Goal: Information Seeking & Learning: Compare options

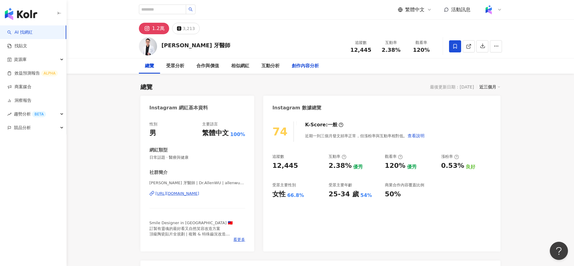
click at [304, 66] on div "創作內容分析" at bounding box center [305, 65] width 27 height 7
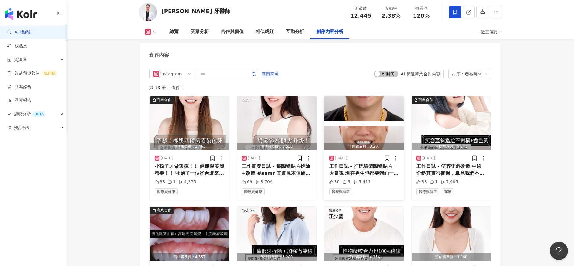
scroll to position [1987, 0]
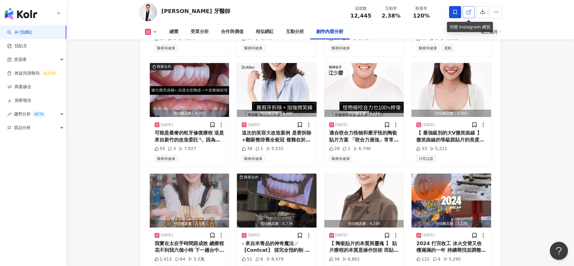
click at [465, 15] on link at bounding box center [469, 12] width 12 height 12
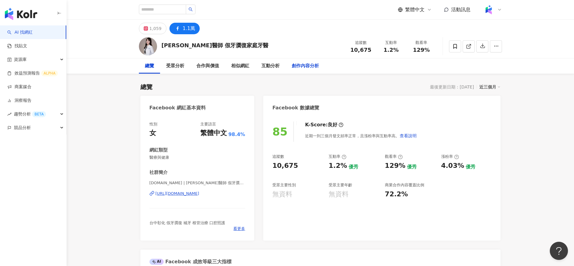
click at [301, 64] on div "創作內容分析" at bounding box center [305, 65] width 27 height 7
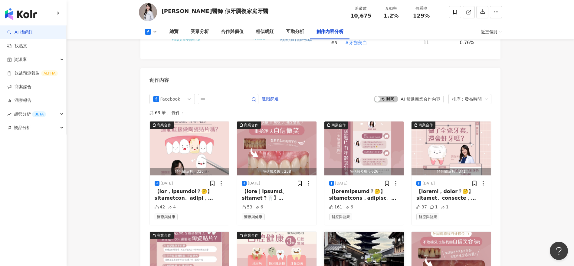
scroll to position [1404, 0]
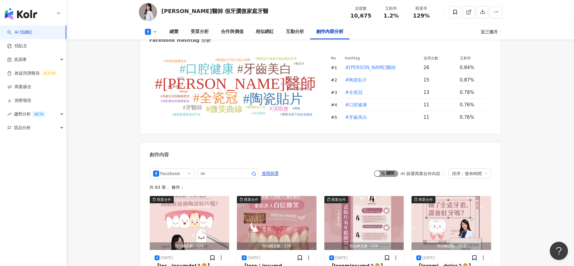
click at [384, 177] on span "啟動 關閉" at bounding box center [386, 173] width 24 height 7
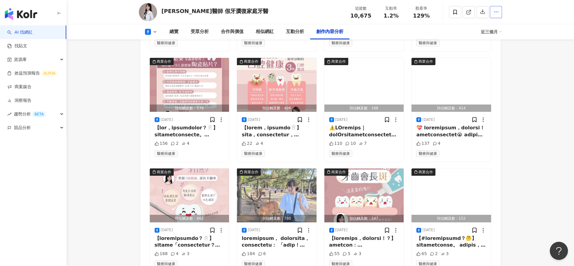
scroll to position [1652, 0]
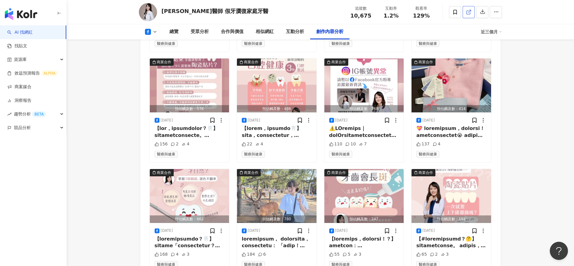
click at [468, 14] on icon at bounding box center [468, 11] width 5 height 5
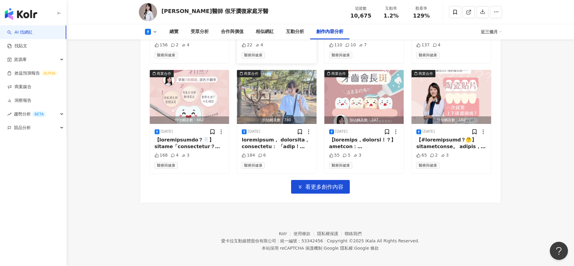
scroll to position [1762, 0]
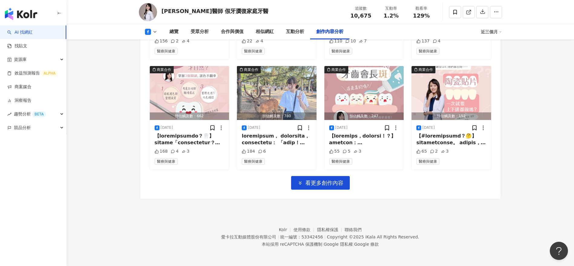
click at [397, 194] on div "Facebook 進階篩選 啟動 關閉 AI 篩選商業合作內容 排序：發布時間 共 44 筆 ， 條件： 商業合作 預估觸及數：326 2025/9/11 4…" at bounding box center [320, 5] width 360 height 387
click at [333, 183] on span "看更多創作內容" at bounding box center [324, 182] width 38 height 7
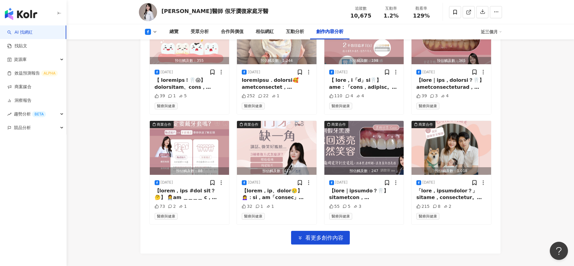
scroll to position [2034, 0]
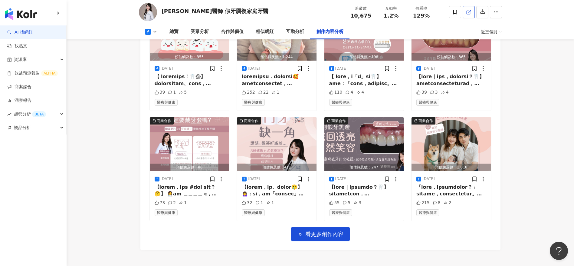
click at [469, 10] on icon at bounding box center [468, 11] width 5 height 5
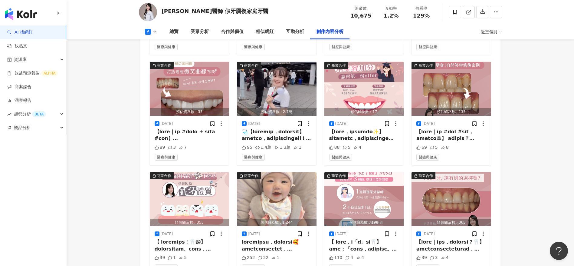
scroll to position [1779, 0]
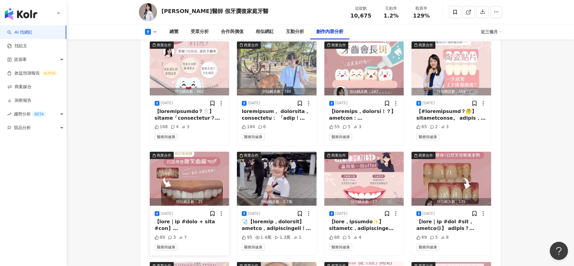
click at [192, 232] on div at bounding box center [190, 225] width 70 height 14
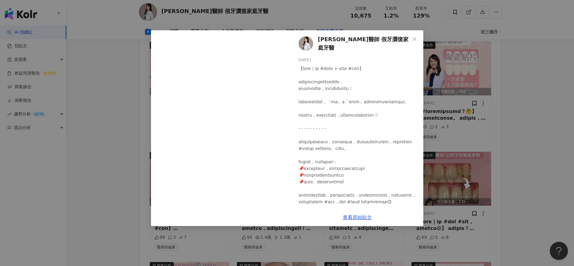
click at [103, 208] on div "劉馥萱醫師 假牙贋復家庭牙醫 2025/6/26 89 3 7 查看原始貼文" at bounding box center [287, 133] width 574 height 266
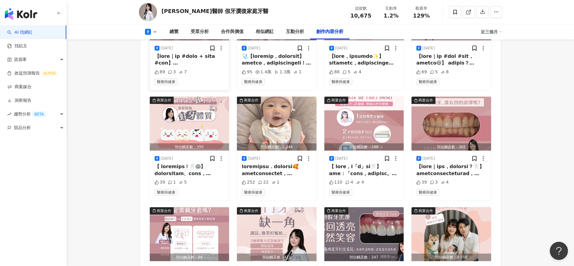
scroll to position [1945, 0]
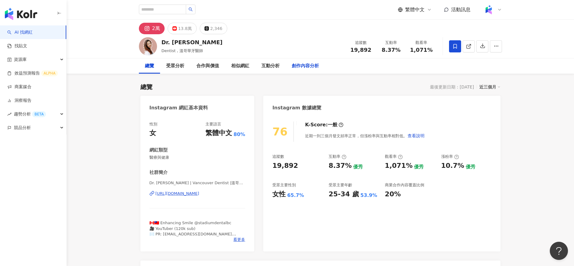
click at [294, 65] on div "創作內容分析" at bounding box center [305, 65] width 27 height 7
click at [178, 25] on div "13.8萬" at bounding box center [185, 28] width 14 height 8
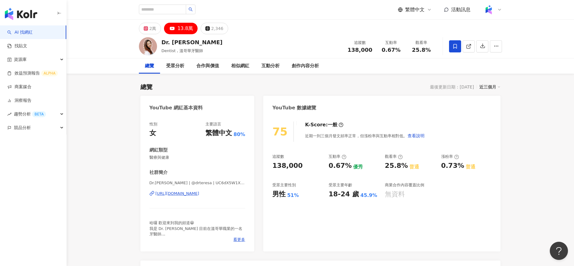
click at [278, 53] on div "Dr. Teresa Dentist , 溫哥華牙醫師 追蹤數 138,000 互動率 0.67% 觀看率 25.8%" at bounding box center [320, 46] width 387 height 24
click at [310, 64] on div "創作內容分析" at bounding box center [305, 65] width 27 height 7
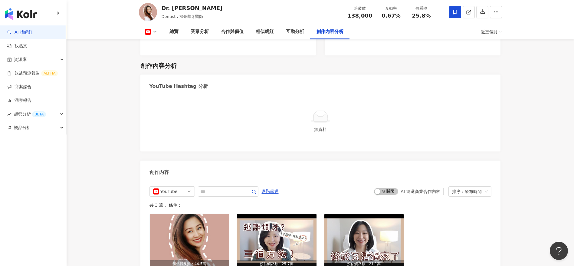
scroll to position [1413, 0]
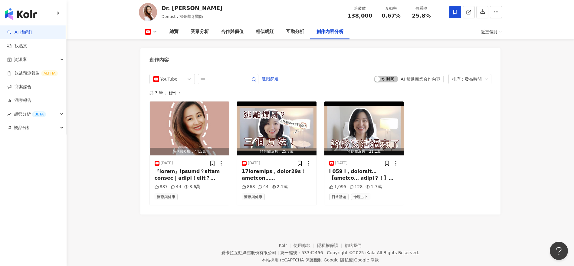
click at [428, 178] on div "預估觸及數：44.5萬 2025/6/21 887 44 3.6萬 醫療與健康 預估觸及數：25.7萬 2025/4/5 868 44 2.1萬 醫療與健康 …" at bounding box center [320, 153] width 342 height 104
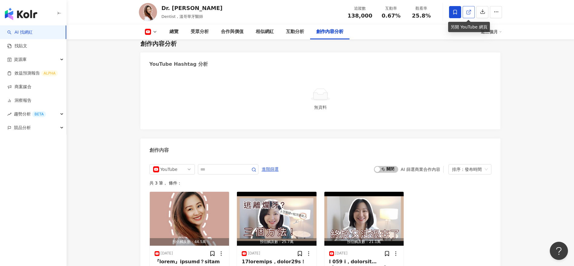
click at [470, 9] on icon at bounding box center [468, 11] width 5 height 5
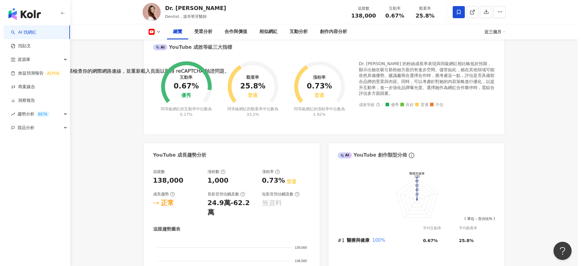
scroll to position [0, 0]
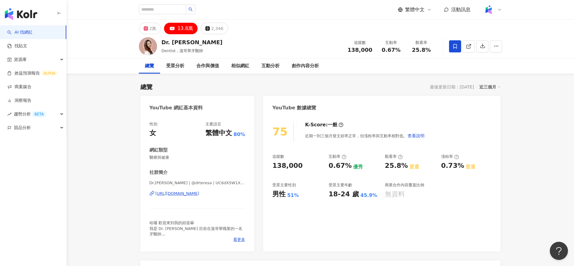
click at [220, 157] on span "醫療與健康" at bounding box center [197, 157] width 96 height 5
click at [236, 240] on span "看更多" at bounding box center [239, 239] width 12 height 5
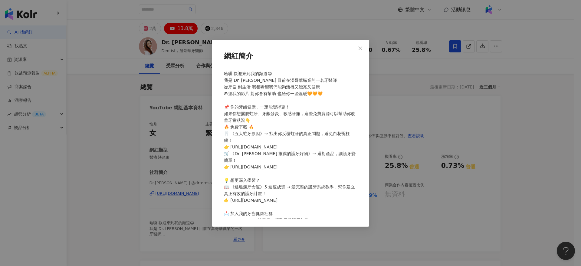
scroll to position [18, 0]
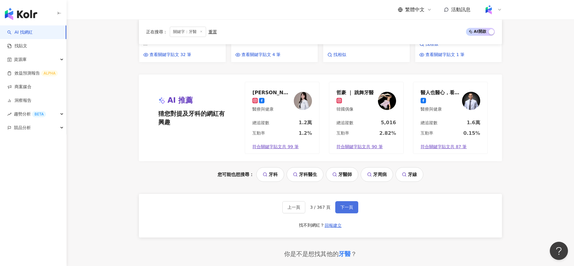
click at [346, 209] on span "下一頁" at bounding box center [346, 207] width 13 height 5
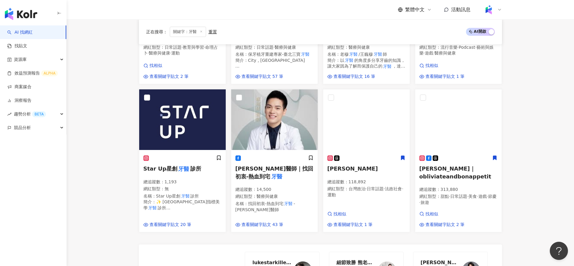
scroll to position [452, 0]
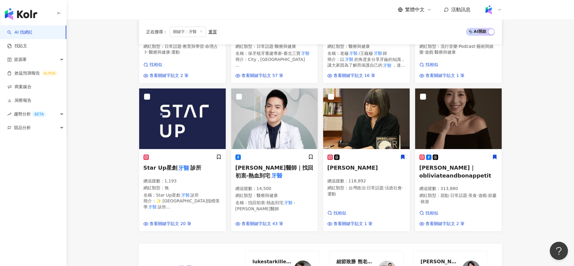
click at [114, 153] on main "不分平台 ** 台灣 搜尋 dda12d5b-9b56-49b8-bd52-083030ef3be2 1bf80d23-4250-42c6-81a3-9cbf…" at bounding box center [320, 32] width 507 height 928
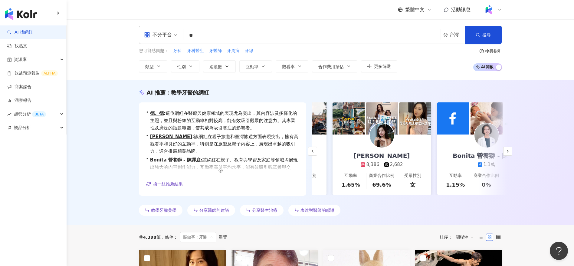
scroll to position [0, 130]
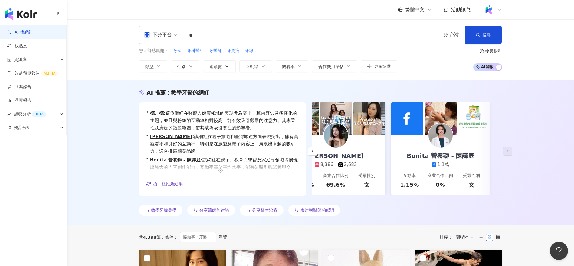
click at [363, 147] on link "米雪 Michelle 8,386 2,682 互動率 1.65% 商業合作比例 69.6% 受眾性別 女" at bounding box center [336, 164] width 99 height 60
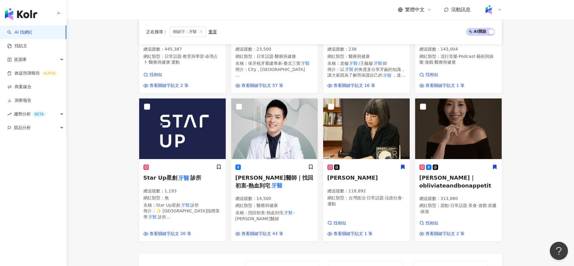
scroll to position [750, 0]
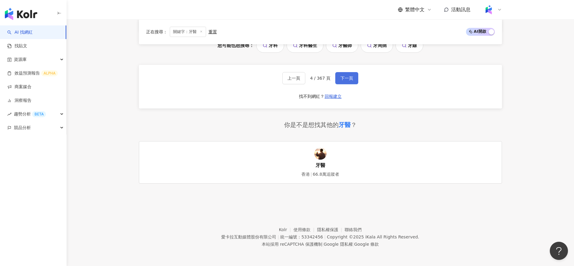
click at [350, 77] on span "下一頁" at bounding box center [346, 78] width 13 height 5
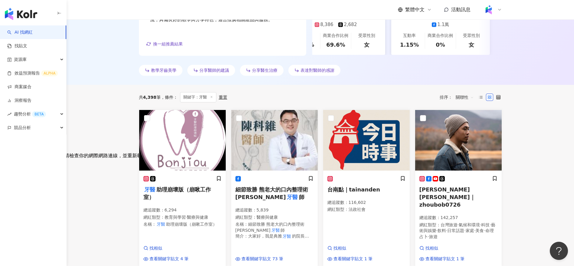
scroll to position [0, 0]
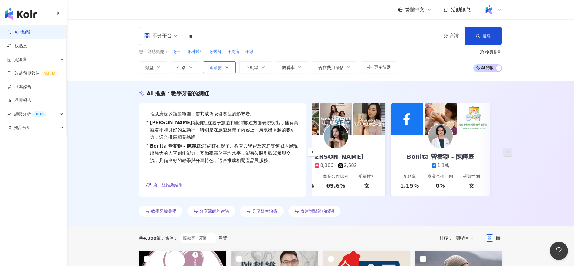
click at [221, 69] on span "追蹤數" at bounding box center [215, 67] width 13 height 5
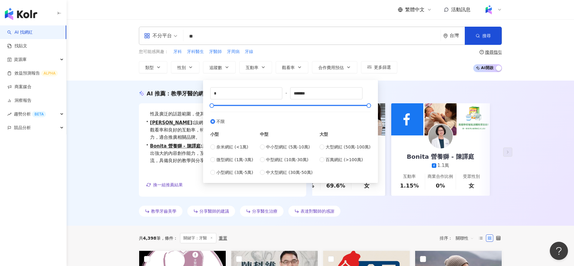
click at [470, 240] on span "關聯性" at bounding box center [465, 238] width 18 height 10
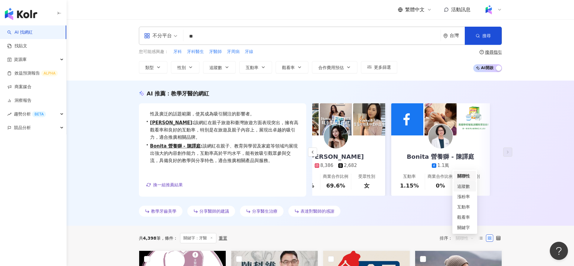
click at [472, 186] on div "追蹤數" at bounding box center [464, 186] width 15 height 7
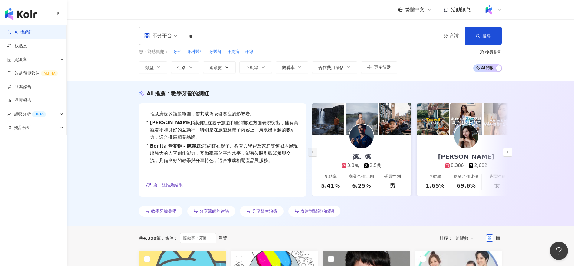
click at [223, 37] on input "**" at bounding box center [312, 36] width 252 height 11
click at [196, 19] on header "繁體中文 活動訊息" at bounding box center [320, 10] width 507 height 20
click at [215, 52] on span "牙醫師" at bounding box center [215, 52] width 13 height 6
type input "***"
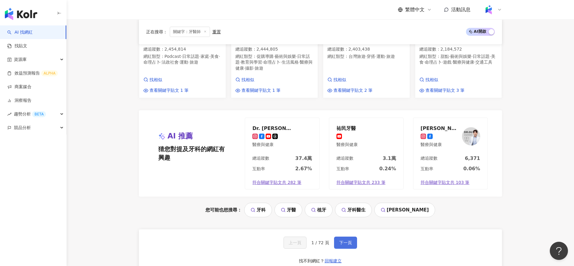
scroll to position [597, 0]
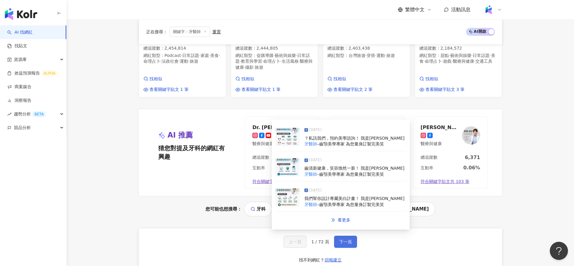
click at [343, 239] on span "下一頁" at bounding box center [345, 241] width 13 height 5
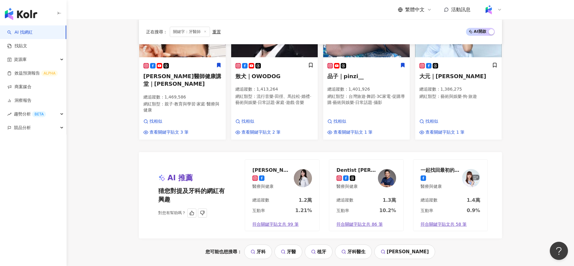
scroll to position [569, 0]
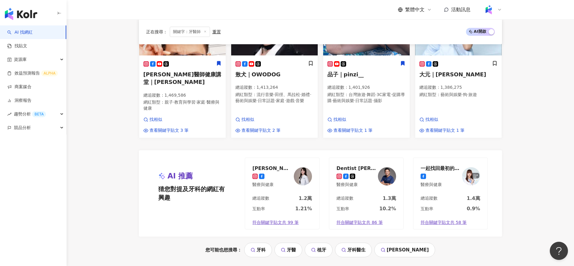
click at [287, 140] on div "PopDaily｜波波黛莉的異想世界 總追蹤數 ： 2,161,170 網紅類型 ： 戲劇 · 藝術與娛樂 · 日常話題 · 家庭 · 美食 · 命理占卜 ·…" at bounding box center [320, 4] width 363 height 647
click at [224, 150] on div "AI 推薦 猜您對提及牙科的網紅有興趣 對您有幫助嗎？ 劉馥萱醫師 假牙贋復家庭牙醫 醫療與健康 總追蹤數 1.2萬 互動率 1.21% 符合關鍵字貼文共 9…" at bounding box center [320, 193] width 363 height 87
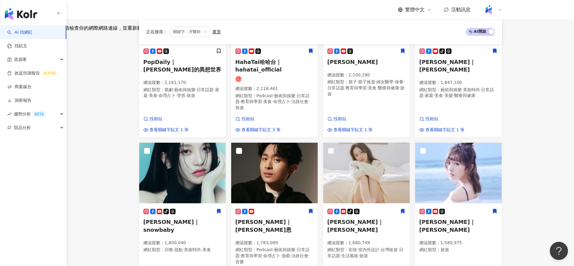
scroll to position [268, 0]
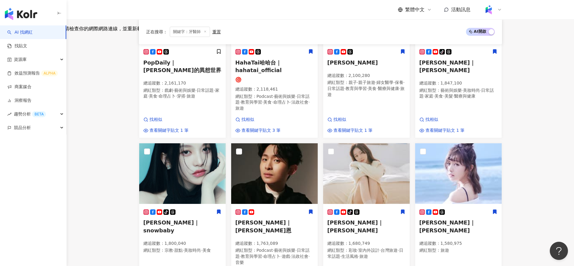
click at [94, 197] on main "不分平台 *** 台灣 搜尋 a51d5b86-e405-44fd-ad61-8410ca57d9d8 彥潔牙醫診所 7,060 追蹤者 愛你的牙醫們 tik…" at bounding box center [320, 191] width 507 height 878
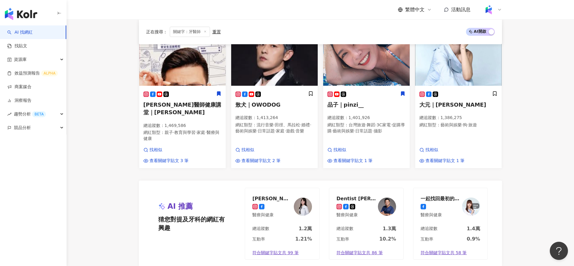
scroll to position [650, 0]
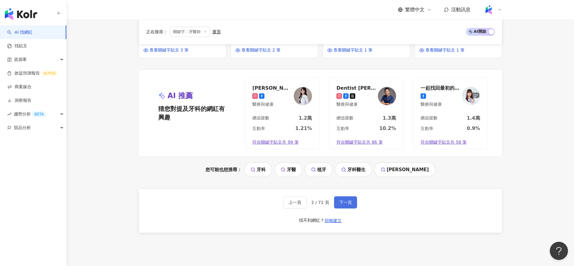
click at [346, 200] on span "下一頁" at bounding box center [345, 202] width 13 height 5
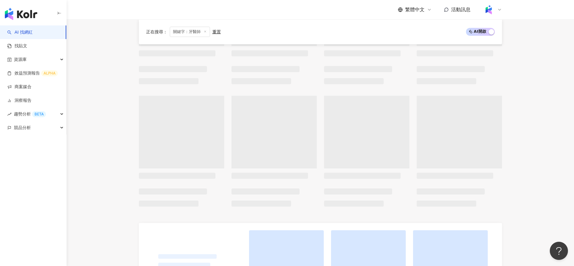
scroll to position [398, 0]
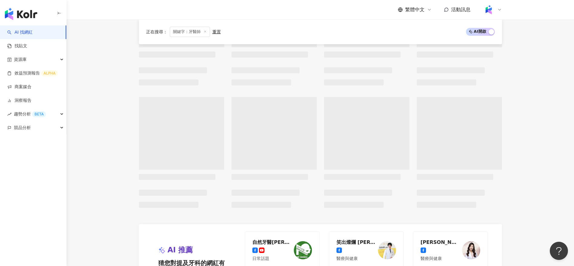
click at [104, 150] on main "不分平台 *** 台灣 搜尋 a51d5b86-e405-44fd-ad61-8410ca57d9d8 彥潔牙醫診所 7,060 追蹤者 愛你的牙醫們 tik…" at bounding box center [320, 11] width 507 height 780
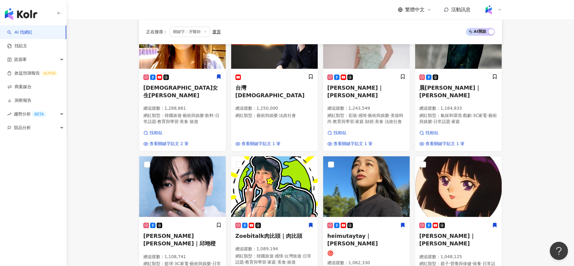
scroll to position [479, 0]
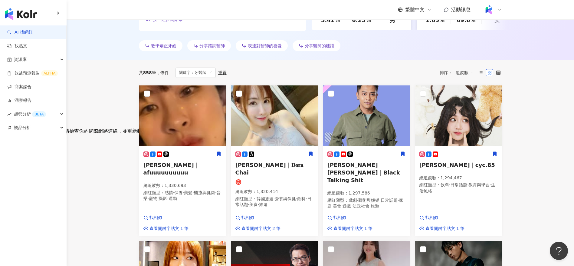
scroll to position [0, 0]
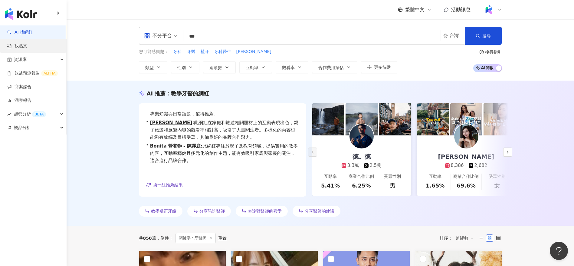
click at [25, 49] on link "找貼文" at bounding box center [17, 46] width 20 height 6
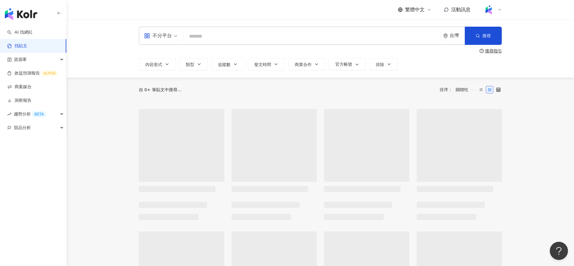
click at [204, 41] on input "search" at bounding box center [312, 36] width 252 height 13
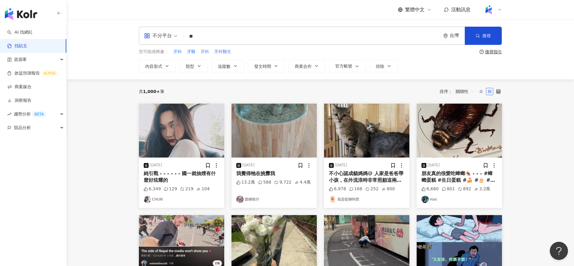
type input "*"
type input "**"
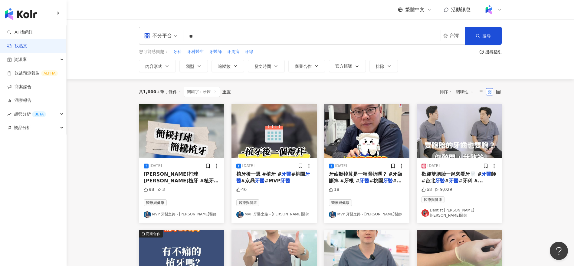
click at [303, 100] on div "共 1,000+ 筆 條件 ： 關鍵字：牙醫 重置 排序： 關聯性" at bounding box center [320, 91] width 363 height 25
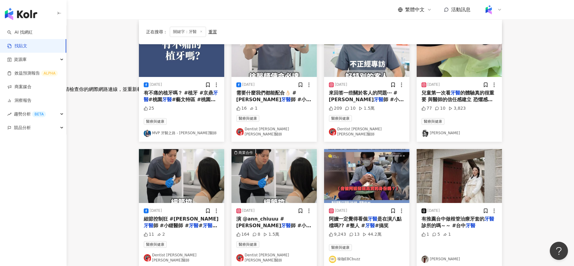
scroll to position [277, 0]
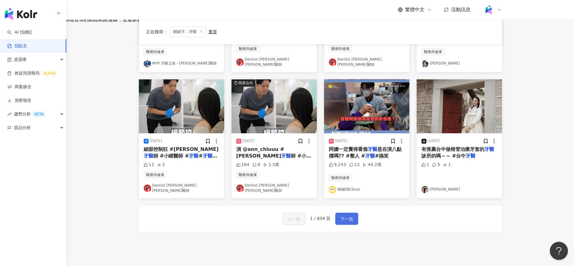
click at [349, 215] on span "下一頁" at bounding box center [346, 218] width 13 height 7
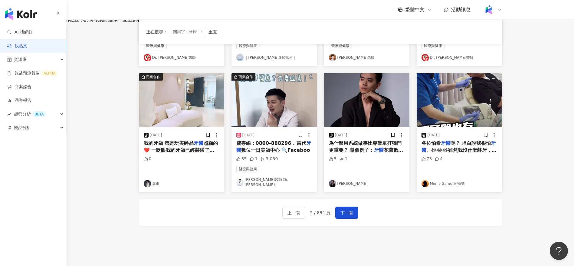
click at [261, 147] on span "數位一日美齒中心 🔍Faceboo" at bounding box center [275, 150] width 69 height 6
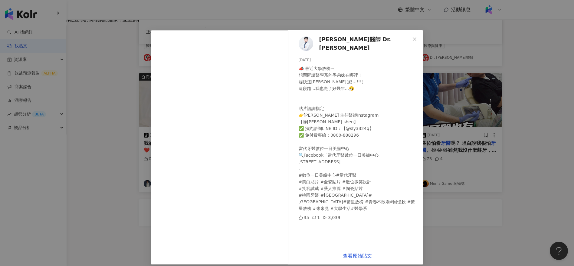
scroll to position [6, 0]
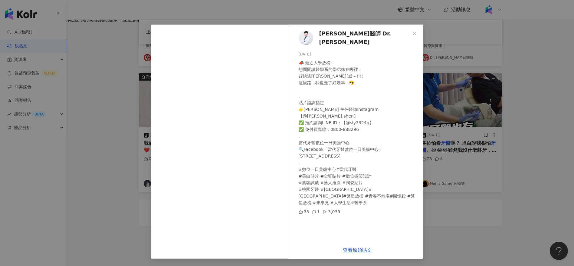
click at [53, 162] on div "沈志容醫師 Dr. Stefan Shen 2025/6/13 📣 最近大學放榜～ 想問問讀醫學系的學弟妹在哪裡 ! 趕快逃阿哈哈哈哈(威～!!!） 這段路.…" at bounding box center [287, 133] width 574 height 266
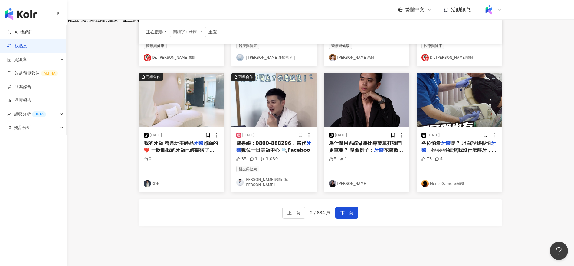
click at [241, 184] on div "2025/6/13 費專線：0800-888296 . 當代 牙醫 數位一日美齒中心 🔍Faceboo 35 1 3,039 醫療與健康 沈志容醫師 Dr. …" at bounding box center [273, 159] width 85 height 65
click at [236, 182] on img at bounding box center [239, 182] width 7 height 7
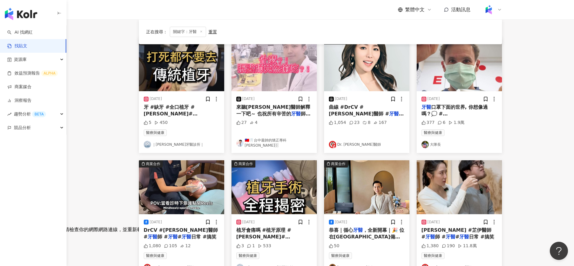
scroll to position [68, 0]
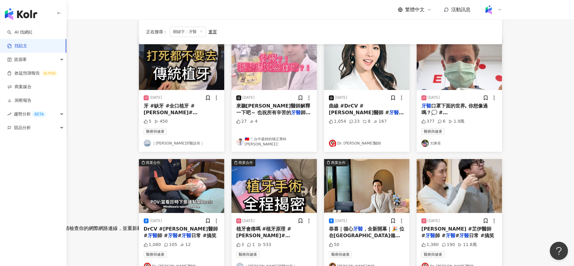
click at [569, 212] on main "不分平台 ** 台灣 搜尋 searchOperator 插入語法 完全符合 "" 聯集 OR 交集 AND 排除 - 群組 {} 您可能感興趣： 牙科 牙科…" at bounding box center [320, 200] width 507 height 498
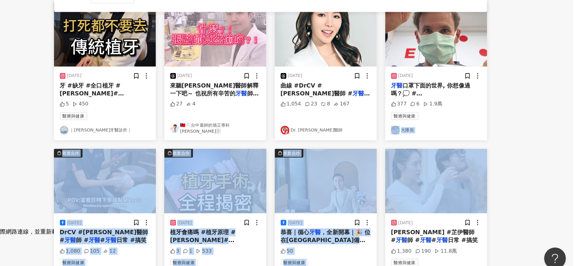
drag, startPoint x: 569, startPoint y: 212, endPoint x: 524, endPoint y: 133, distance: 90.4
click at [524, 133] on main "不分平台 ** 台灣 搜尋 searchOperator 插入語法 完全符合 "" 聯集 OR 交集 AND 排除 - 群組 {} 您可能感興趣： 牙科 牙科…" at bounding box center [320, 200] width 507 height 498
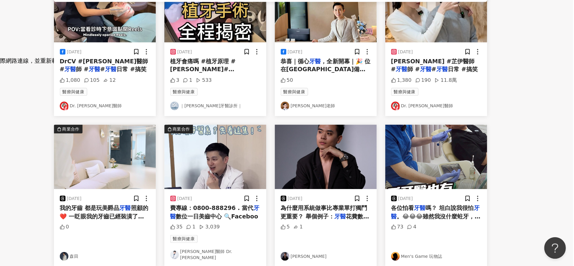
click at [528, 158] on main "不分平台 ** 台灣 搜尋 searchOperator 插入語法 完全符合 "" 聯集 OR 交集 AND 排除 - 群組 {} 您可能感興趣： 牙科 牙科…" at bounding box center [320, 66] width 507 height 498
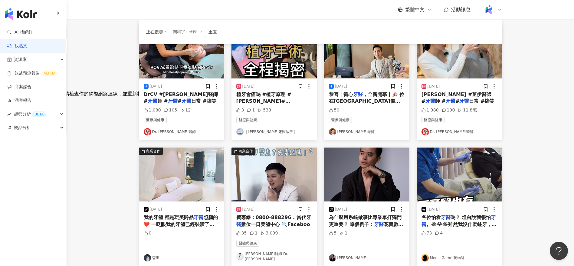
scroll to position [147, 0]
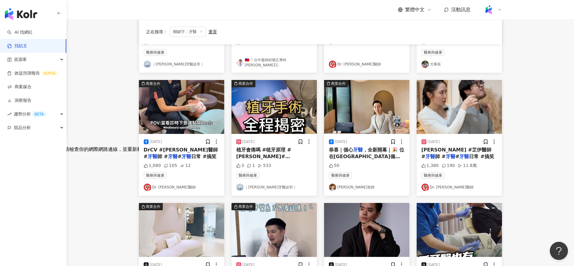
click at [116, 97] on main "不分平台 ** 台灣 搜尋 searchOperator 插入語法 完全符合 "" 聯集 OR 交集 AND 排除 - 群組 {} 您可能感興趣： 牙科 牙科…" at bounding box center [320, 121] width 507 height 498
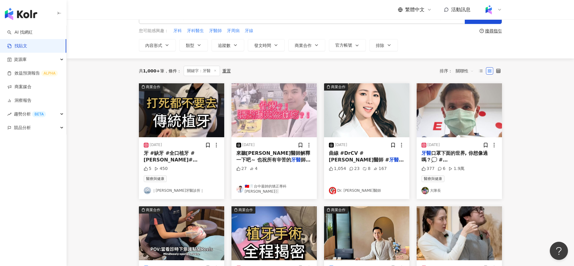
scroll to position [0, 0]
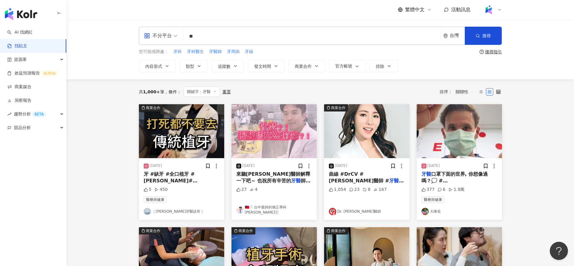
click at [327, 87] on div "共 1,000+ 筆 條件 ： 關鍵字：牙醫 重置 排序： 關聯性" at bounding box center [320, 92] width 363 height 10
click at [295, 83] on div "共 1,000+ 筆 條件 ： 關鍵字：牙醫 重置 排序： 關聯性" at bounding box center [320, 91] width 363 height 25
click at [252, 94] on div "共 1,000+ 筆 條件 ： 關鍵字：牙醫 重置 排序： 關聯性" at bounding box center [320, 92] width 363 height 10
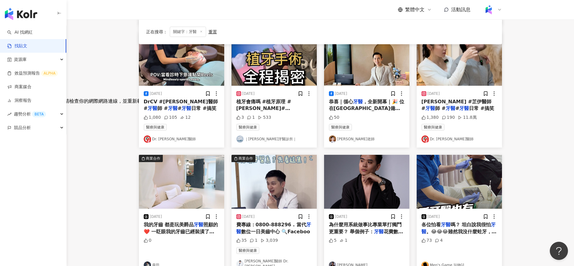
scroll to position [316, 0]
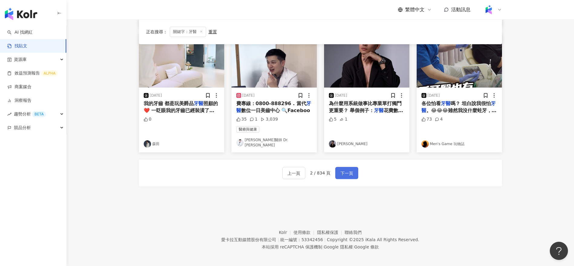
click at [346, 169] on span "下一頁" at bounding box center [346, 172] width 13 height 7
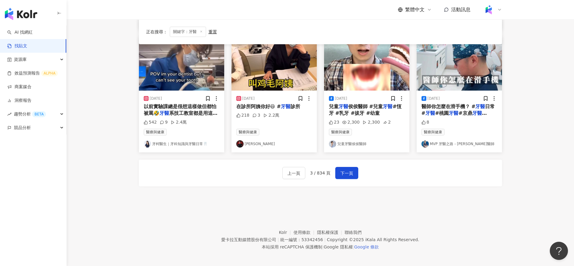
scroll to position [240, 0]
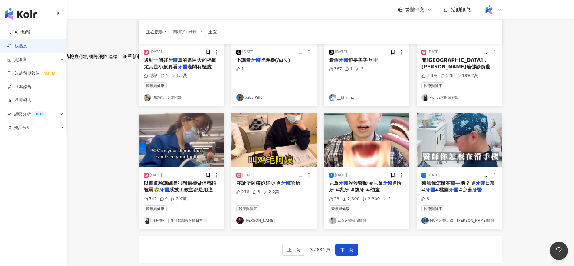
click at [105, 198] on main "不分平台 ** 台灣 搜尋 searchOperator 插入語法 完全符合 "" 聯集 OR 交集 AND 排除 - 群組 {} 您可能感興趣： 牙科 牙科…" at bounding box center [320, 29] width 507 height 498
click at [146, 219] on img at bounding box center [147, 220] width 7 height 7
click at [104, 134] on main "不分平台 ** 台灣 搜尋 searchOperator 插入語法 完全符合 "" 聯集 OR 交集 AND 排除 - 群組 {} 您可能感興趣： 牙科 牙科…" at bounding box center [320, 29] width 507 height 498
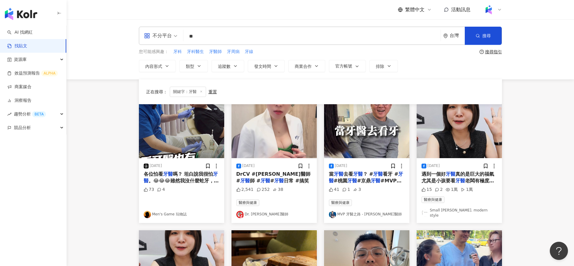
scroll to position [316, 0]
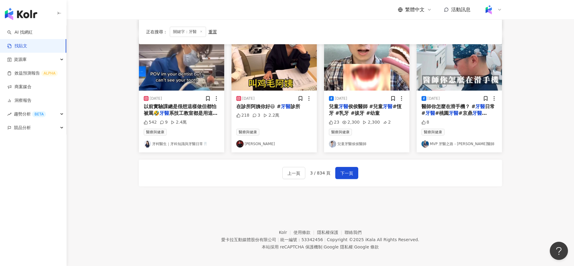
click at [331, 142] on img at bounding box center [332, 143] width 7 height 7
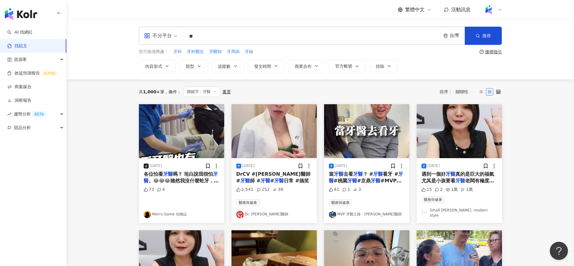
scroll to position [1, 0]
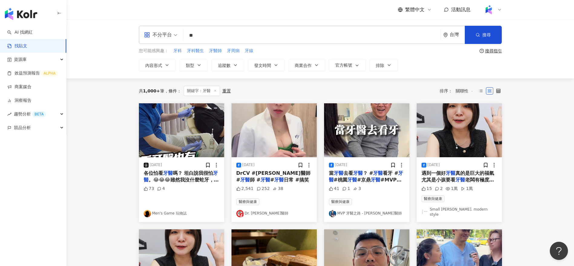
click at [92, 189] on main "不分平台 ** 台灣 搜尋 searchOperator 插入語法 完全符合 "" 聯集 OR 交集 AND 排除 - 群組 {} 您可能感興趣： 牙科 牙科…" at bounding box center [320, 267] width 507 height 498
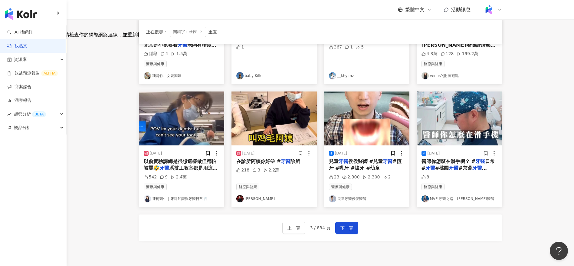
scroll to position [316, 0]
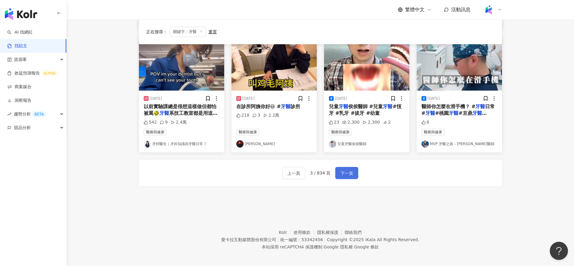
click at [347, 172] on span "下一頁" at bounding box center [346, 172] width 13 height 7
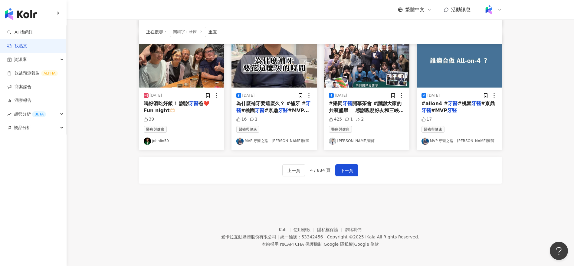
click at [477, 205] on footer "Kolr 使用條款 隱私權保護 聯絡我們 愛卡拉互動媒體股份有限公司 | 統一編號：53342456 | Copyright © 2025 iKala All…" at bounding box center [320, 232] width 507 height 67
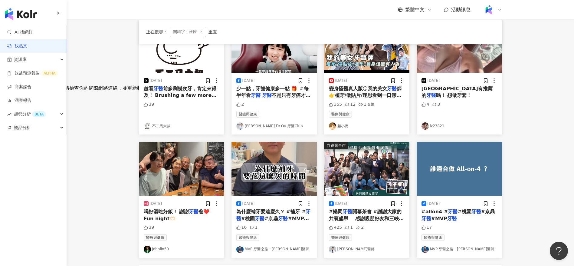
click at [128, 200] on div "正在搜尋 ： 關鍵字：牙醫 重置 排序： 關聯性 2025/4/14 糖尿病可以植牙嗎？ #糖尿病 #植牙 # 牙醫 #桃園 牙醫 #京鼎 牙醫 #MVP 牙…" at bounding box center [320, 88] width 387 height 435
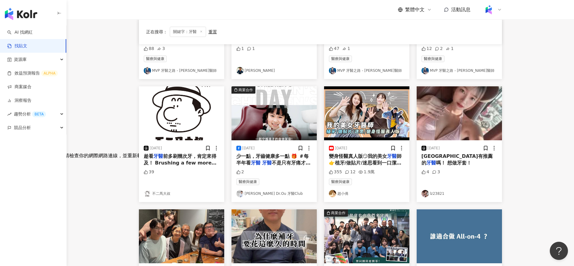
scroll to position [136, 0]
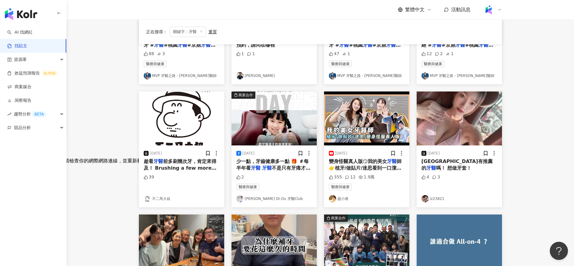
click at [240, 199] on img at bounding box center [239, 198] width 7 height 7
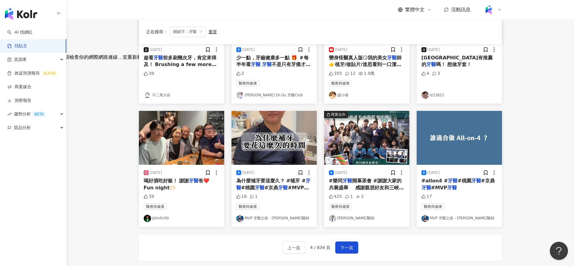
click at [398, 236] on div "上一頁 4 / 834 頁 下一頁" at bounding box center [320, 247] width 363 height 27
click at [350, 244] on span "下一頁" at bounding box center [346, 247] width 13 height 7
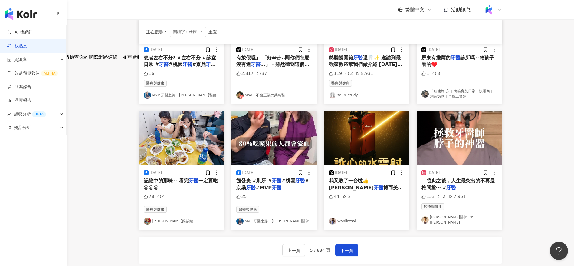
click at [422, 218] on img at bounding box center [425, 219] width 7 height 7
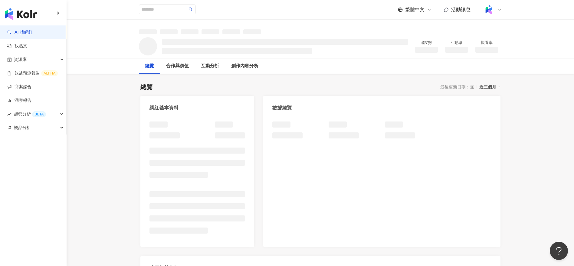
click at [232, 84] on div "總覽 最後更新日期：無 近三個月" at bounding box center [320, 87] width 360 height 8
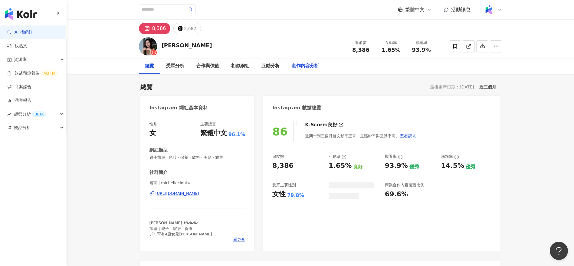
click at [298, 66] on div "創作內容分析" at bounding box center [305, 65] width 27 height 7
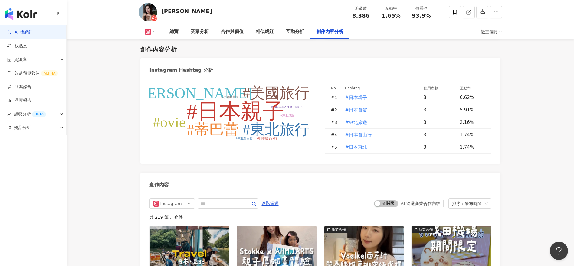
scroll to position [1945, 0]
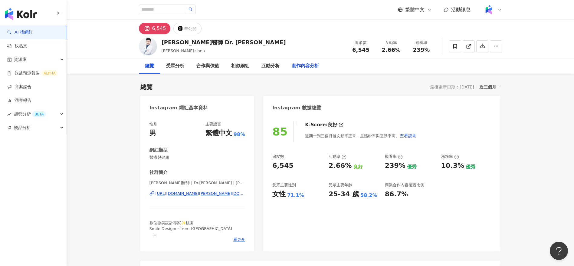
click at [299, 70] on div "創作內容分析" at bounding box center [305, 65] width 39 height 15
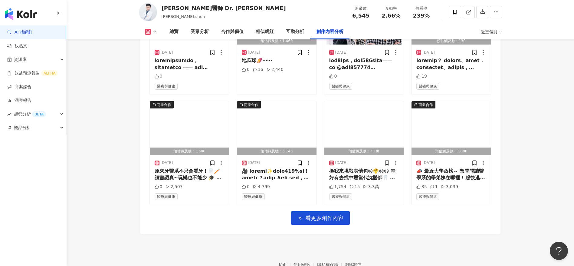
scroll to position [2123, 0]
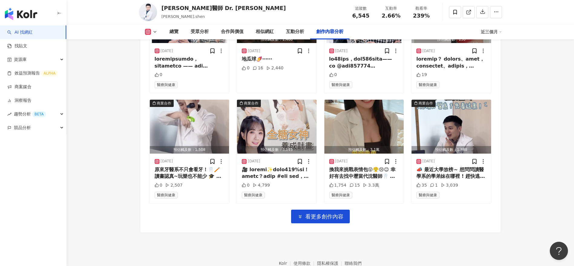
click at [432, 232] on footer "Kolr 使用條款 隱私權保護 聯絡我們 愛卡拉互動媒體股份有限公司 | 統一編號：53342456 | Copyright © 2025 iKala All…" at bounding box center [320, 265] width 507 height 67
click at [371, 166] on div "換我來挑戰表情包😝😤😢😉 幸好有去找中壢當代沈醫師🦷 現在都能自信又勇敢的大笑啦 #表情包 #陶瓷貼片 #微笑曲線" at bounding box center [364, 173] width 70 height 14
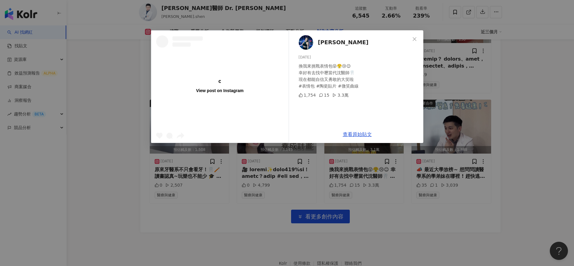
click at [422, 187] on div "View post on Instagram Yu Ting 2025/6/14 換我來挑戰表情包😝😤😢😉 幸好有去找中壢當代沈醫師🦷 現在都能自信又勇敢的大…" at bounding box center [287, 133] width 574 height 266
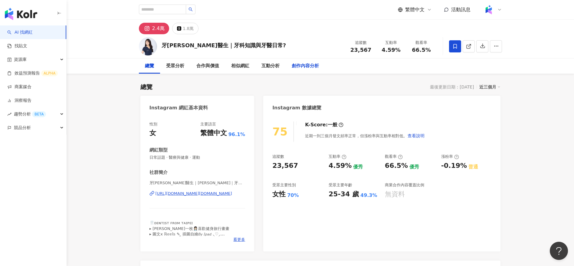
click at [313, 66] on div "創作內容分析" at bounding box center [305, 65] width 27 height 7
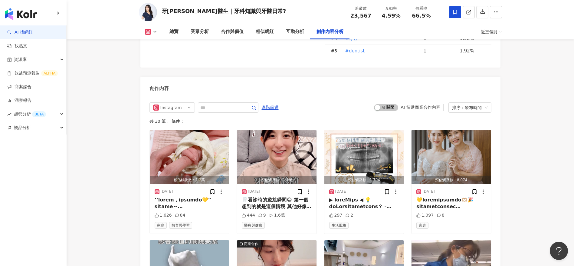
scroll to position [1876, 0]
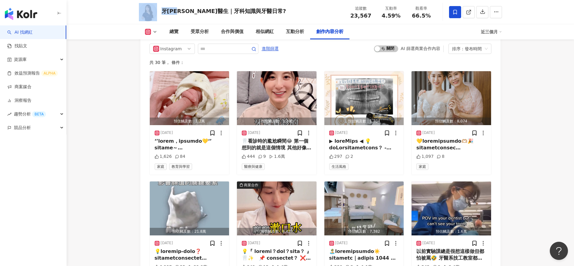
drag, startPoint x: 183, startPoint y: 11, endPoint x: 159, endPoint y: 11, distance: 24.2
click at [159, 11] on div "牙柯醫生｜牙科知識與牙醫日常? 追蹤數 23,567 互動率 4.59% 觀看率 66.5%" at bounding box center [320, 12] width 387 height 24
copy div "牙柯醫生"
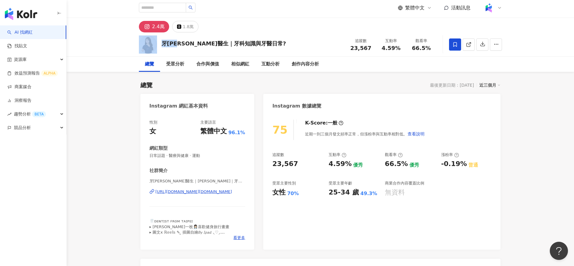
scroll to position [0, 0]
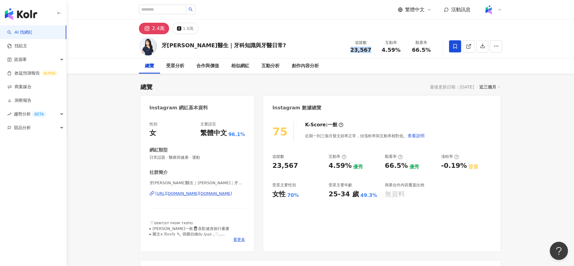
drag, startPoint x: 373, startPoint y: 51, endPoint x: 344, endPoint y: 51, distance: 29.1
click at [344, 51] on div "牙柯醫生｜牙科知識與牙醫日常? 追蹤數 23,567 互動率 4.59% 觀看率 66.5%" at bounding box center [320, 46] width 387 height 24
copy span "23,567"
drag, startPoint x: 402, startPoint y: 56, endPoint x: 381, endPoint y: 51, distance: 21.1
click at [381, 51] on div "牙柯醫生｜牙科知識與牙醫日常? 追蹤數 23,567 互動率 4.59% 觀看率 66.5%" at bounding box center [320, 46] width 387 height 24
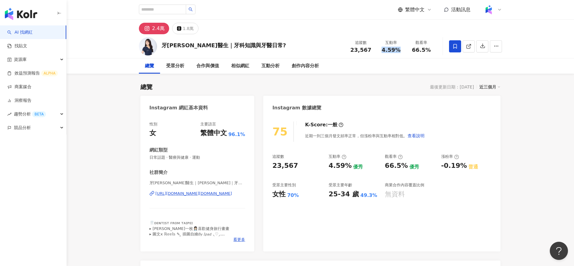
copy span "4.59%"
drag, startPoint x: 434, startPoint y: 52, endPoint x: 411, endPoint y: 52, distance: 22.4
click at [411, 52] on div "觀看率 66.5%" at bounding box center [421, 46] width 30 height 13
copy span "66.5%"
click at [299, 62] on div "創作內容分析" at bounding box center [305, 65] width 39 height 15
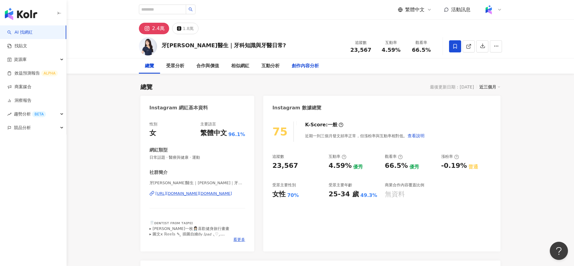
scroll to position [1728, 0]
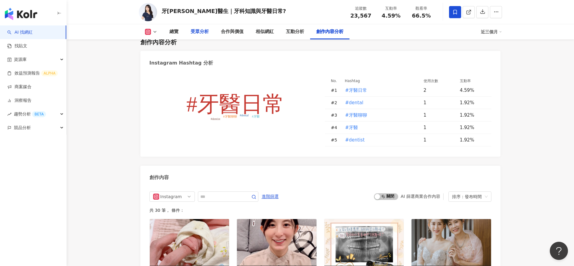
click at [196, 33] on div "受眾分析" at bounding box center [200, 31] width 18 height 7
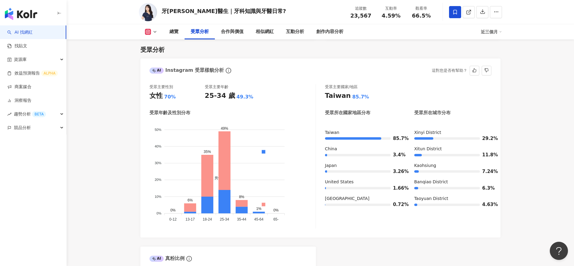
click at [250, 108] on div "受眾主要性別 女性 70% 受眾主要年齡 25-34 歲 49.3% 受眾年齡及性別分布 男性 女性 50% 50% 40% 40% 30% 30% 20% …" at bounding box center [232, 156] width 166 height 144
click at [322, 31] on div "創作內容分析" at bounding box center [329, 31] width 27 height 7
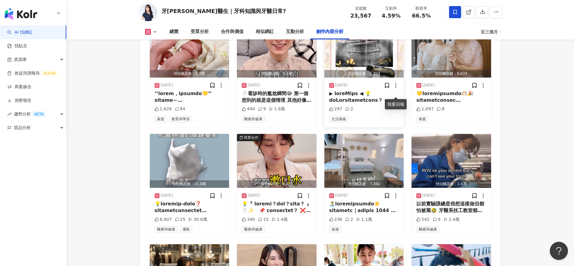
scroll to position [1925, 0]
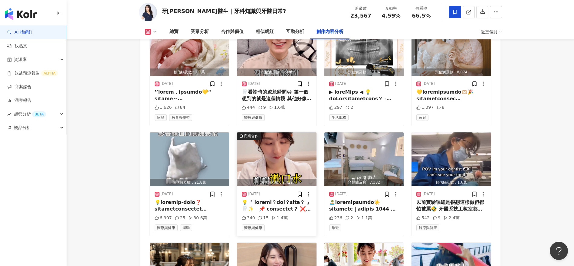
click at [284, 208] on div at bounding box center [277, 206] width 70 height 14
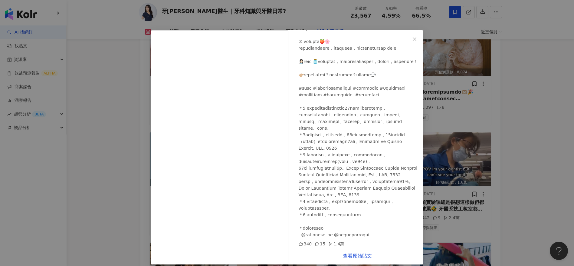
scroll to position [417, 0]
click at [356, 254] on link "查看原始貼文" at bounding box center [357, 256] width 29 height 6
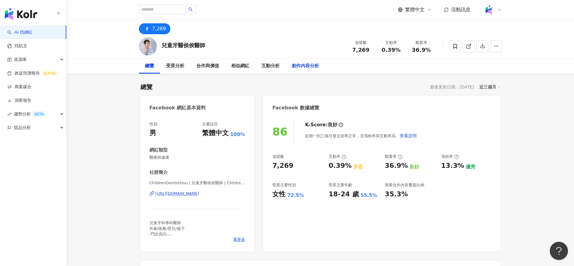
click at [300, 63] on div "創作內容分析" at bounding box center [305, 65] width 27 height 7
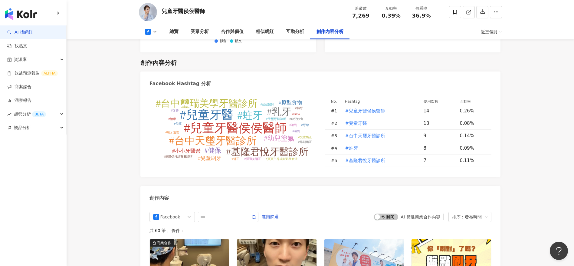
scroll to position [1680, 0]
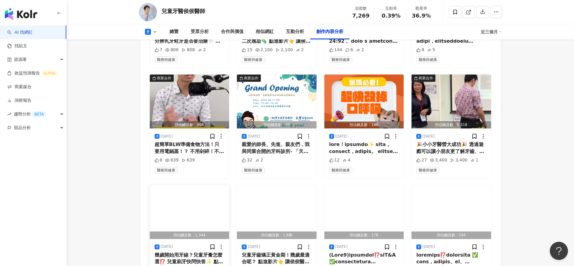
scroll to position [1877, 0]
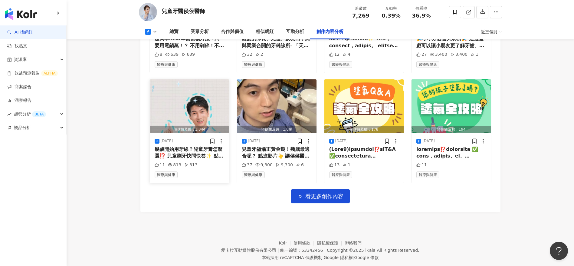
click at [201, 133] on div "[DATE] 幾歲開始用牙線？兒童牙膏怎麼選⁉️ 兒童刷牙快問快答✨ 點進影片👆 讓侯侯醫師為你講解 ✅ #兒童牙醫侯侯醫師 #兒童牙醫 #兒童刷牙 #牙線 …" at bounding box center [190, 158] width 80 height 50
click at [201, 146] on div "幾歲開始用牙線？兒童牙膏怎麼選⁉️ 兒童刷牙快問快答✨ 點進影片👆 讓侯侯醫師為你講解 ✅ #兒童牙醫侯侯醫師 #兒童牙醫 #兒童刷牙 #牙線 #牙膏" at bounding box center [190, 153] width 70 height 14
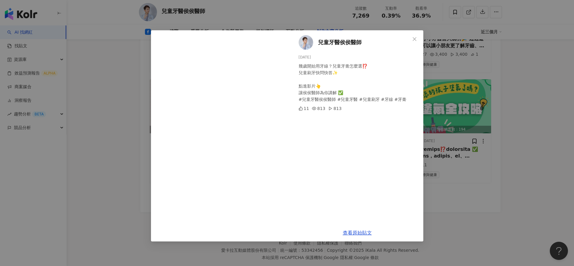
click at [116, 172] on div "兒童牙醫侯侯醫師 [DATE] 幾歲開始用牙線？兒童牙膏怎麼選⁉️ 兒童刷牙快問快答✨ 點進影片👆 讓侯侯醫師為你講解 ✅ #兒童牙醫侯侯醫師 #兒童牙醫 #…" at bounding box center [287, 133] width 574 height 266
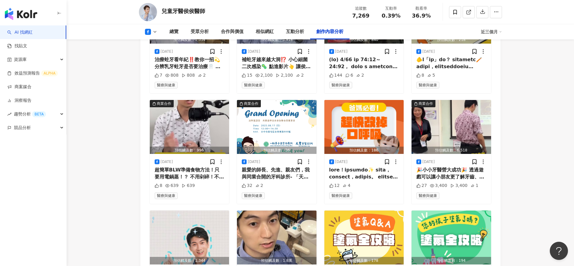
scroll to position [1748, 0]
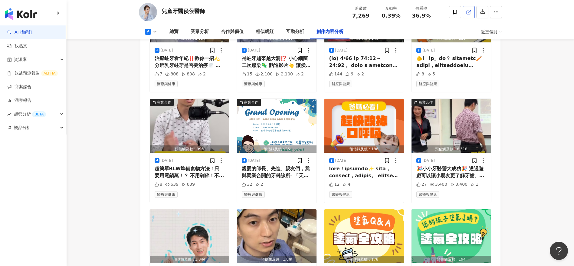
click at [468, 9] on span at bounding box center [468, 12] width 5 height 6
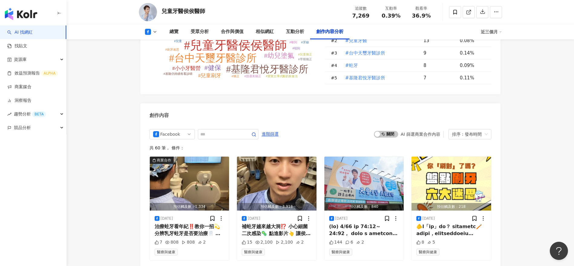
click at [284, 223] on div "補蛀牙越來越大洞⁉️ 小心細菌二次感染🦠 點進影片👆 讓侯侯醫師為你講解 ✅ #兒童牙醫侯侯醫師 #兒童牙醫 #乳牙 #蛀牙 #補牙 #台中天璽牙醫診所 #台…" at bounding box center [277, 230] width 70 height 14
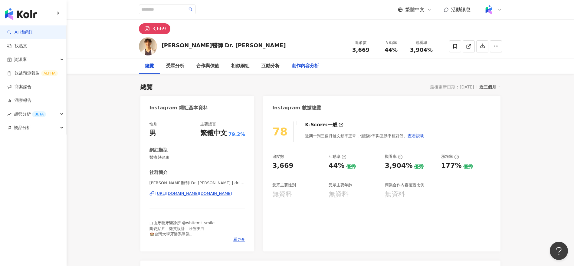
click at [313, 66] on div "創作內容分析" at bounding box center [305, 65] width 27 height 7
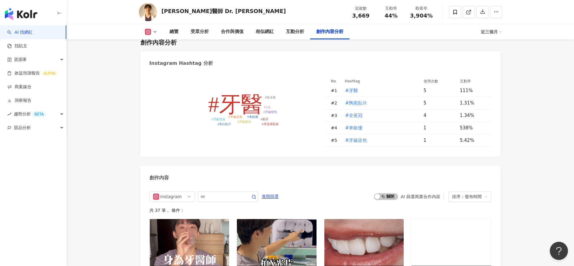
scroll to position [1784, 0]
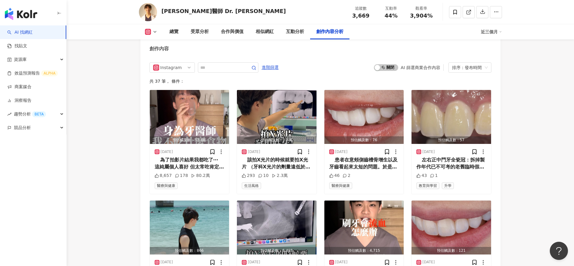
click at [348, 73] on div "Instagram 進階篩選 啟動 關閉 AI 篩選商業合作內容 排序：發布時間" at bounding box center [320, 67] width 342 height 10
drag, startPoint x: 189, startPoint y: 11, endPoint x: 159, endPoint y: 9, distance: 30.0
click at [159, 9] on div "曾柏鈞醫師 Dr. Leon Tseng 追蹤數 3,669 互動率 44% 觀看率 3,904%" at bounding box center [320, 12] width 387 height 24
click at [177, 13] on div "曾柏鈞醫師 Dr. Leon Tseng" at bounding box center [224, 11] width 124 height 8
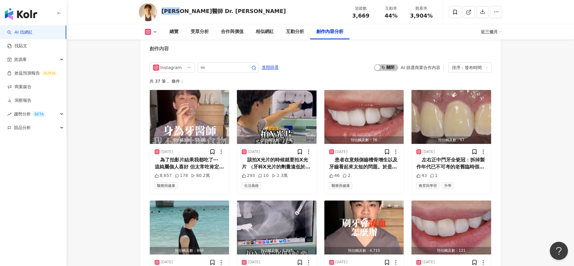
drag, startPoint x: 189, startPoint y: 11, endPoint x: 162, endPoint y: 10, distance: 27.3
click at [162, 10] on div "曾柏鈞醫師 Dr. Leon Tseng" at bounding box center [224, 11] width 124 height 8
copy div "曾柏鈞醫師"
click at [345, 73] on div "Instagram 進階篩選 啟動 關閉 AI 篩選商業合作內容 排序：發布時間" at bounding box center [320, 67] width 342 height 10
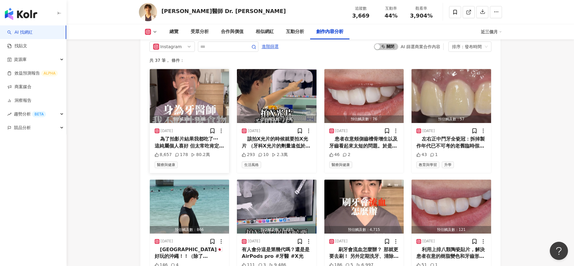
click at [206, 149] on div "⠀ 為了拍影片結果我都吃了⋯ 這純屬個人喜好 但太常吃肯定是不太好 （像我有牙醫好朋友就超愛喝可樂）" at bounding box center [190, 143] width 70 height 14
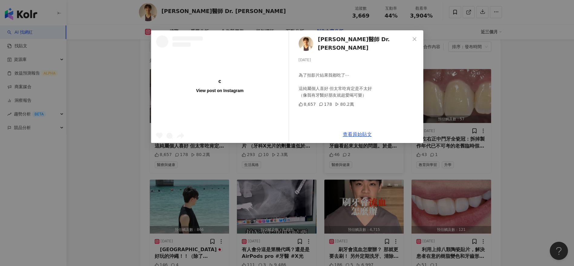
click at [451, 153] on div "View post on Instagram 曾柏鈞醫師 Dr. Leon Tseng 2025/8/20 ⠀ 為了拍影片結果我都吃了⋯ 這純屬個人喜好 但太…" at bounding box center [287, 133] width 574 height 266
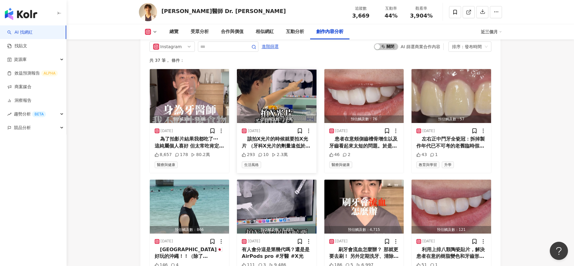
click at [263, 149] on div "⠀ 該拍X光片的時候就要拍X光片 （牙科X光片的劑量遠低於安全範圍 所以基本上不用擔心輻射過量的問題！！！）" at bounding box center [277, 143] width 70 height 14
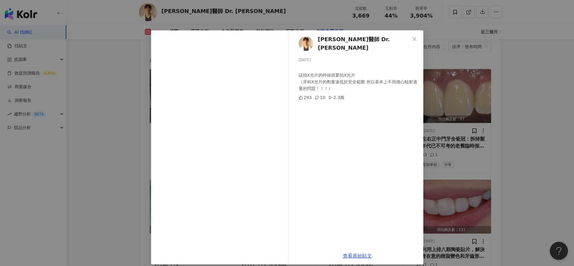
click at [469, 188] on div "曾柏鈞醫師 Dr. Leon Tseng 2025/8/15 ⠀ 該拍X光片的時候就要拍X光片 （牙科X光片的劑量遠低於安全範圍 所以基本上不用擔心輻射過量的…" at bounding box center [287, 133] width 574 height 266
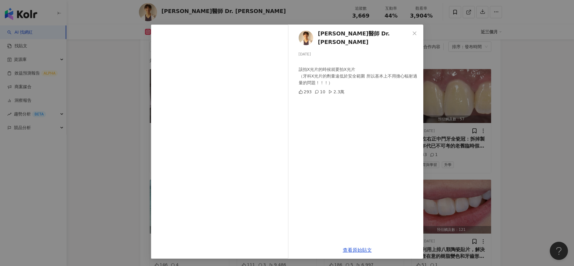
click at [499, 201] on div "曾柏鈞醫師 Dr. Leon Tseng 2025/8/15 ⠀ 該拍X光片的時候就要拍X光片 （牙科X光片的劑量遠低於安全範圍 所以基本上不用擔心輻射過量的…" at bounding box center [287, 133] width 574 height 266
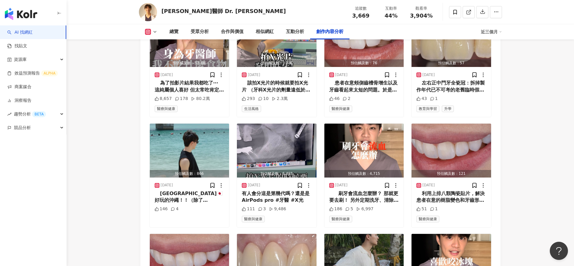
scroll to position [1862, 0]
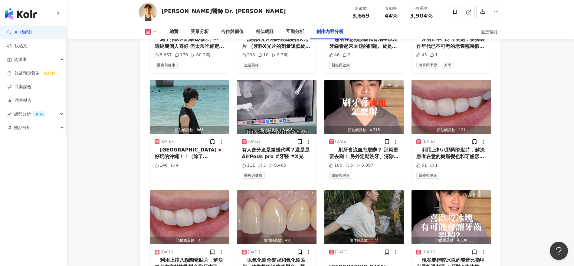
scroll to position [1905, 0]
click at [373, 160] on div "⠀⠀ 刷牙會流血怎麼辦？ 那就更要去刷！ 另外定期洗牙、清除牙結石也一樣重要 #牙醫 #刷牙 #牙齦發炎" at bounding box center [364, 153] width 70 height 14
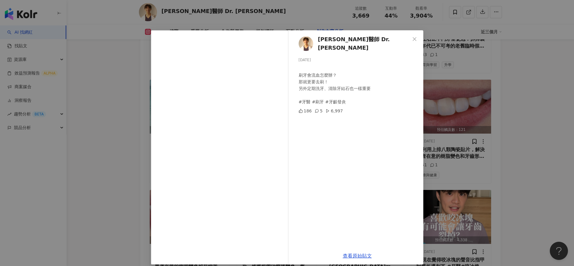
click at [489, 148] on div "曾柏鈞醫師 Dr. Leon Tseng 2025/7/23 ⠀⠀ 刷牙會流血怎麼辦？ 那就更要去刷！ 另外定期洗牙、清除牙結石也一樣重要 #牙醫 #刷牙 #…" at bounding box center [287, 133] width 574 height 266
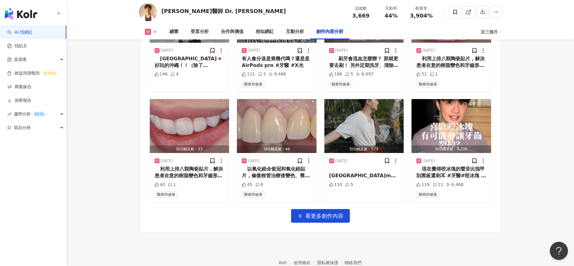
scroll to position [1998, 0]
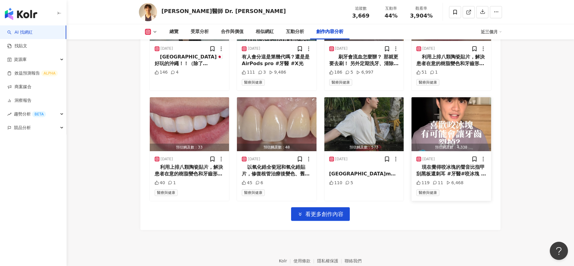
click at [465, 175] on div "⠀ 現在覺得咬冰塊的聲音比指甲刮黑板還刺耳 #牙醫#咬冰塊 #牙齒裂掉" at bounding box center [451, 171] width 70 height 14
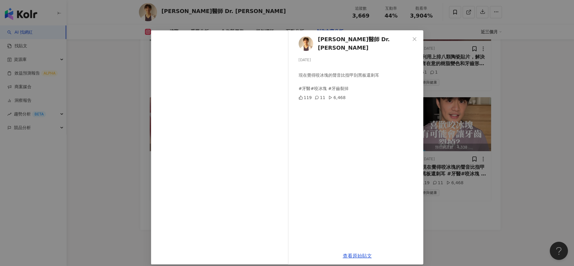
click at [518, 169] on div "曾柏鈞醫師 Dr. Leon Tseng 2025/7/2 ⠀ 現在覺得咬冰塊的聲音比指甲刮黑板還刺耳 #牙醫#咬冰塊 #牙齒裂掉 119 11 6,468 …" at bounding box center [287, 133] width 574 height 266
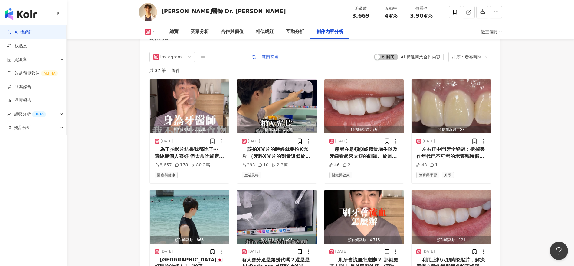
scroll to position [1798, 0]
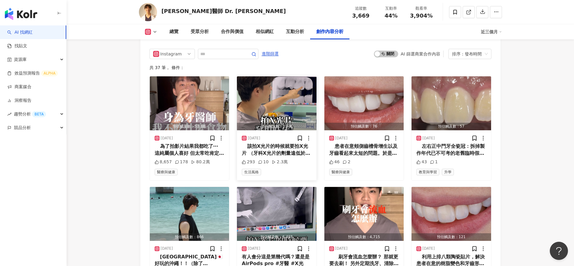
click at [274, 156] on div "⠀ 該拍X光片的時候就要拍X光片 （牙科X光片的劑量遠低於安全範圍 所以基本上不用擔心輻射過量的問題！！！）" at bounding box center [277, 150] width 70 height 14
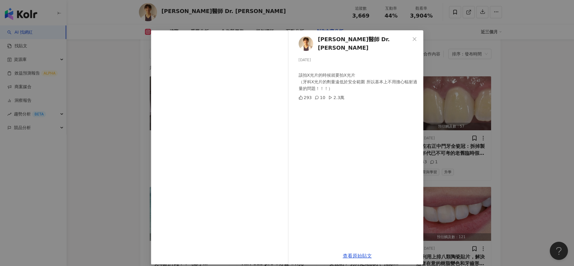
scroll to position [6, 0]
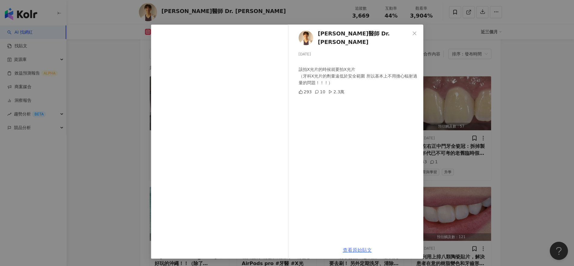
click at [361, 250] on link "查看原始貼文" at bounding box center [357, 250] width 29 height 6
click at [453, 55] on div "曾柏鈞醫師 Dr. Leon Tseng 2025/8/15 ⠀ 該拍X光片的時候就要拍X光片 （牙科X光片的劑量遠低於安全範圍 所以基本上不用擔心輻射過量的…" at bounding box center [287, 133] width 574 height 266
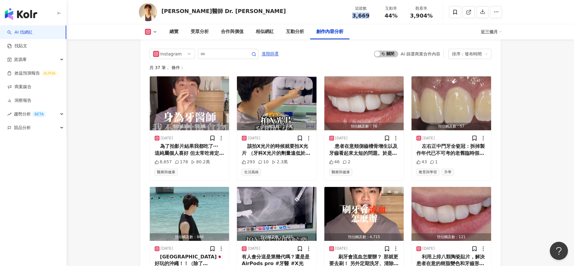
drag, startPoint x: 371, startPoint y: 15, endPoint x: 349, endPoint y: 14, distance: 22.1
click at [349, 14] on div "追蹤數 3,669" at bounding box center [361, 11] width 30 height 13
copy span "3,669"
drag, startPoint x: 397, startPoint y: 15, endPoint x: 382, endPoint y: 15, distance: 14.2
click at [382, 15] on div "44%" at bounding box center [391, 16] width 23 height 6
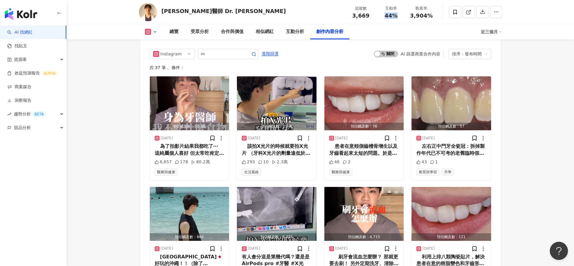
copy span "44%"
drag, startPoint x: 418, startPoint y: 17, endPoint x: 406, endPoint y: 14, distance: 11.5
click at [406, 14] on div "觀看率 3,904%" at bounding box center [421, 11] width 30 height 13
copy span "3,904%"
click at [467, 16] on link at bounding box center [469, 12] width 12 height 12
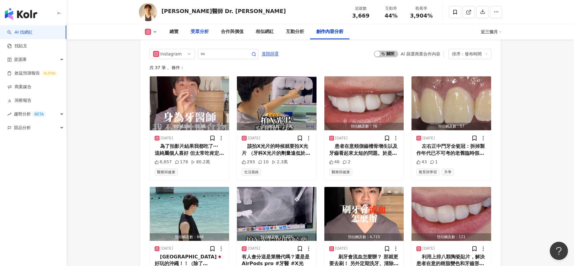
click at [191, 31] on div "受眾分析" at bounding box center [200, 31] width 18 height 7
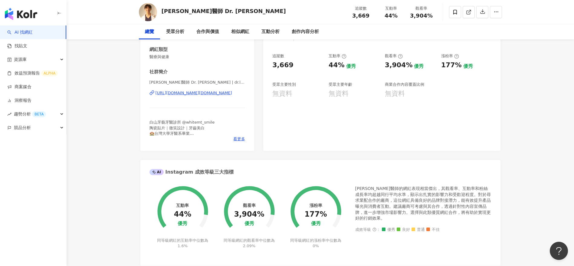
scroll to position [0, 0]
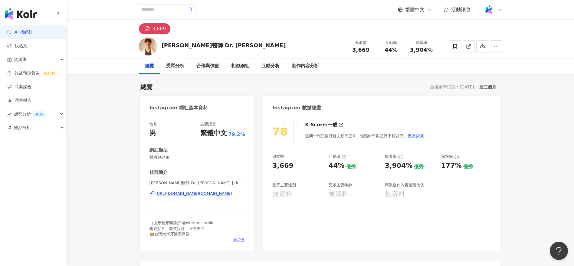
click at [237, 237] on span "看更多" at bounding box center [239, 239] width 12 height 5
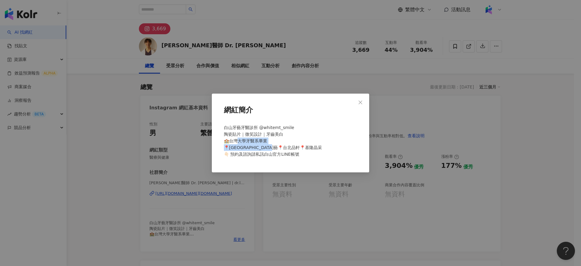
drag, startPoint x: 237, startPoint y: 143, endPoint x: 294, endPoint y: 149, distance: 57.6
click at [294, 149] on span "白山牙藝牙醫診所 @whitemt_smile 陶瓷貼片｜微笑設計｜牙齒美白 🏫台灣大學牙醫系畢業 📍台中白山牙藝📍台北品軒📍基隆晶采 👇🏻 預約及諮詢請私訊…" at bounding box center [273, 140] width 98 height 31
drag, startPoint x: 306, startPoint y: 149, endPoint x: 220, endPoint y: 146, distance: 86.3
click at [220, 146] on div "網紅簡介 白山牙藝牙醫診所 @whitemt_smile 陶瓷貼片｜微笑設計｜牙齒美白 🏫台灣大學牙醫系畢業 📍台中白山牙藝📍台北品軒📍基隆晶采 👇🏻 預約及…" at bounding box center [290, 133] width 157 height 79
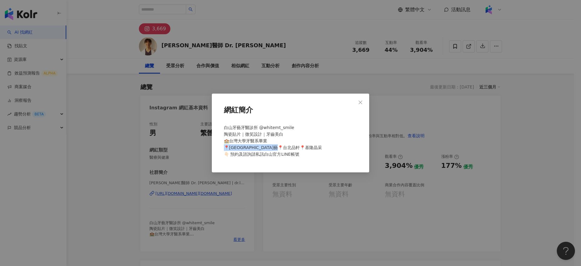
click at [220, 146] on div "網紅簡介 白山牙藝牙醫診所 @whitemt_smile 陶瓷貼片｜微笑設計｜牙齒美白 🏫台灣大學牙醫系畢業 📍台中白山牙藝📍台北品軒📍基隆晶采 👇🏻 預約及…" at bounding box center [290, 133] width 157 height 79
click at [277, 150] on div "白山牙藝牙醫診所 @whitemt_smile 陶瓷貼片｜微笑設計｜牙齒美白 🏫台灣大學牙醫系畢業 📍台中白山牙藝📍台北品軒📍基隆晶采 👇🏻 預約及諮詢請私訊…" at bounding box center [291, 143] width 138 height 43
click at [187, 132] on div "網紅簡介 白山牙藝牙醫診所 @whitemt_smile 陶瓷貼片｜微笑設計｜牙齒美白 🏫台灣大學牙醫系畢業 📍台中白山牙藝📍台北品軒📍基隆晶采 👇🏻 預約及…" at bounding box center [290, 133] width 581 height 266
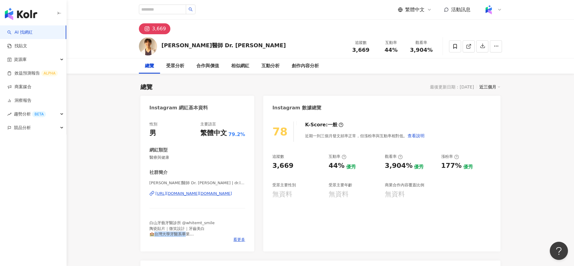
drag, startPoint x: 185, startPoint y: 235, endPoint x: 153, endPoint y: 235, distance: 31.2
click at [153, 235] on span "白山牙藝牙醫診所 @whitemt_smile 陶瓷貼片｜微笑設計｜牙齒美白 🏫台灣大學牙醫系畢業 📍台中白山牙藝📍台北品軒📍基隆晶采 👇🏻 預約及諮詢請私訊…" at bounding box center [194, 233] width 91 height 27
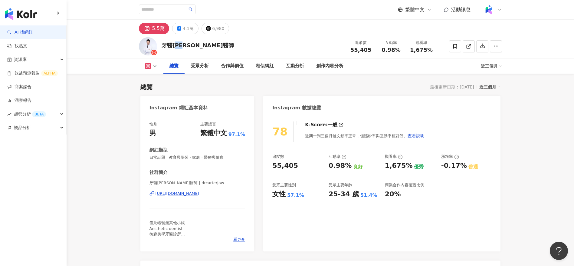
drag, startPoint x: 189, startPoint y: 45, endPoint x: 171, endPoint y: 45, distance: 17.6
click at [171, 45] on div "牙醫[PERSON_NAME]醫師" at bounding box center [198, 45] width 72 height 8
copy div "[PERSON_NAME]"
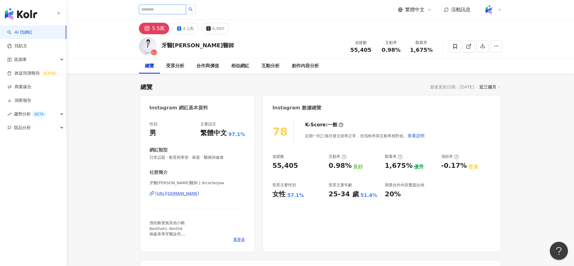
click at [173, 12] on input "search" at bounding box center [162, 10] width 47 height 10
paste input "******"
type input "******"
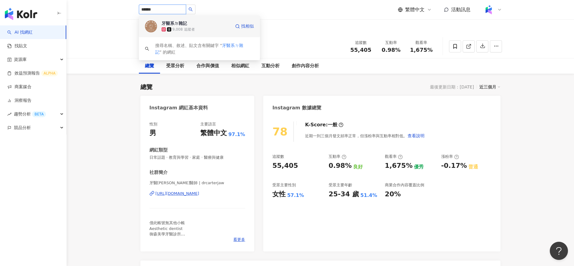
click at [182, 26] on div "9,008 追蹤者" at bounding box center [196, 29] width 69 height 6
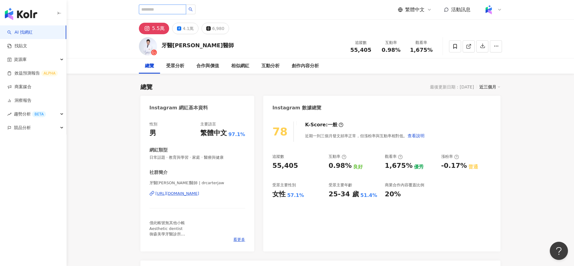
paste input "***"
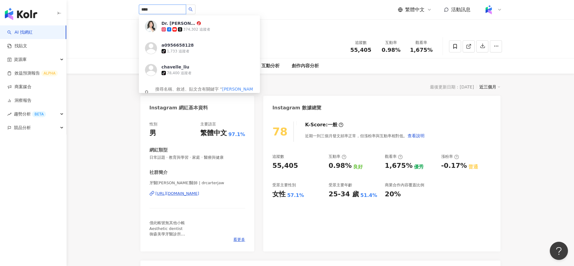
type input "***"
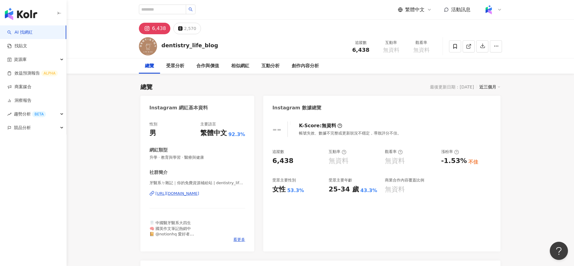
click at [327, 64] on div "總覽 受眾分析 合作與價值 相似網紅 互動分析 創作內容分析" at bounding box center [320, 65] width 363 height 15
click at [305, 66] on div "創作內容分析" at bounding box center [305, 65] width 27 height 7
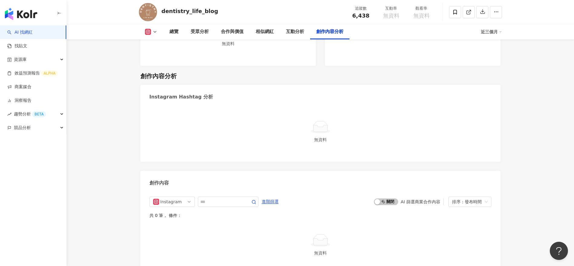
scroll to position [1635, 0]
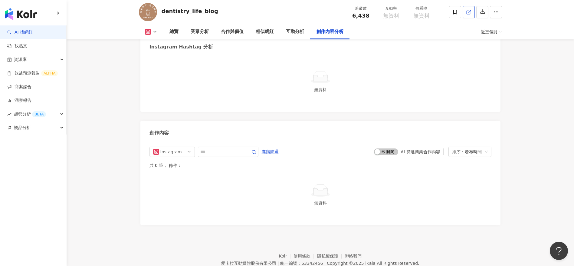
click at [464, 11] on link at bounding box center [469, 12] width 12 height 12
